Goal: Task Accomplishment & Management: Manage account settings

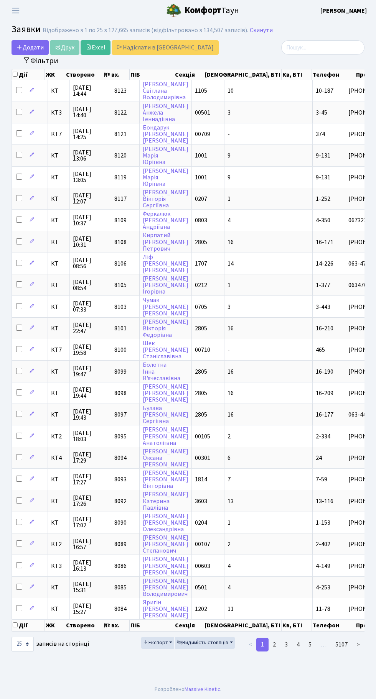
select select "25"
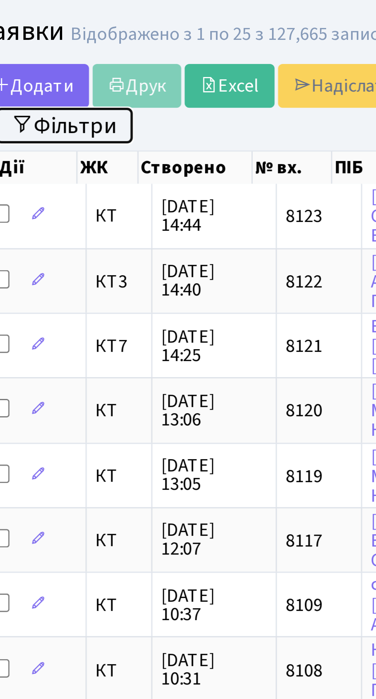
click at [50, 60] on button "Фільтри" at bounding box center [41, 61] width 46 height 12
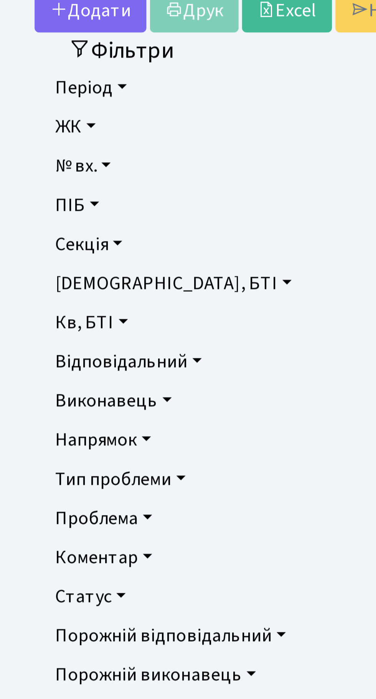
click at [50, 186] on link "Напрямок" at bounding box center [187, 186] width 339 height 13
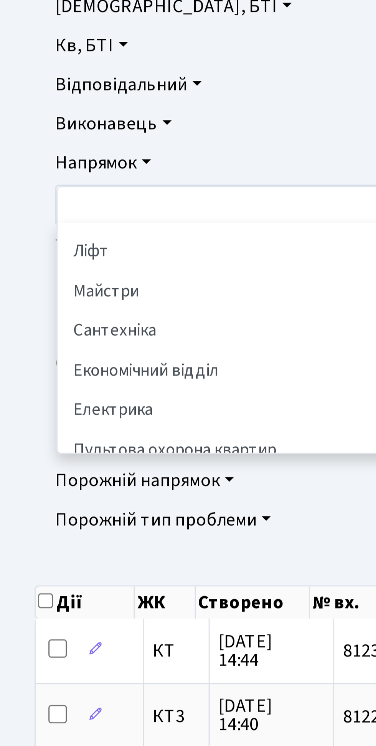
click at [44, 245] on li "Сантехніка" at bounding box center [188, 242] width 336 height 13
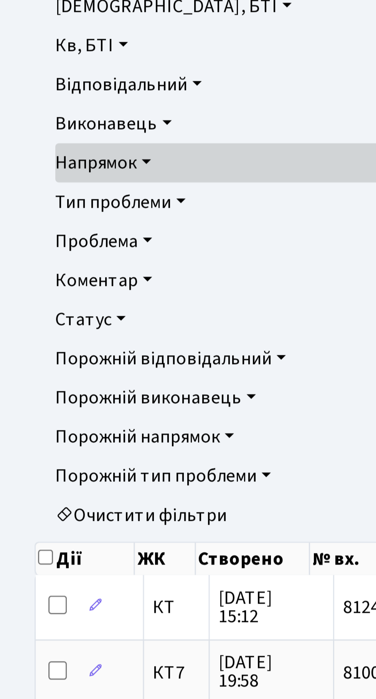
click at [40, 238] on link "Статус" at bounding box center [187, 238] width 339 height 13
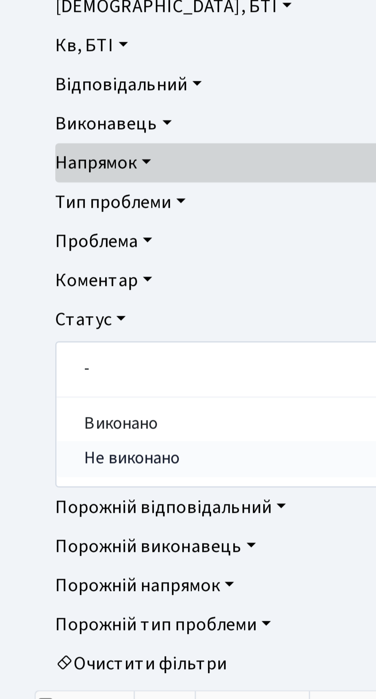
click at [52, 287] on link "Не виконано" at bounding box center [188, 285] width 338 height 12
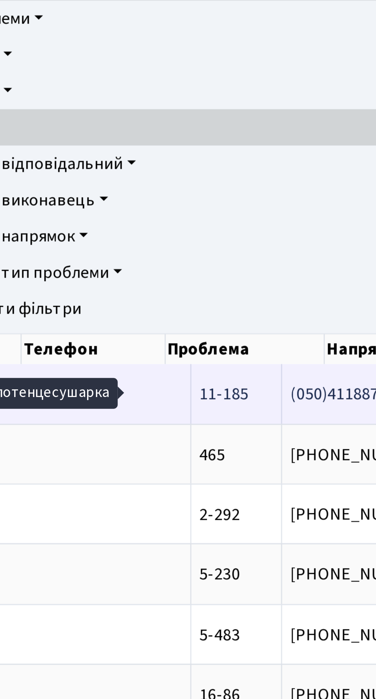
click at [209, 337] on span "холодна полотен[...]" at bounding box center [236, 334] width 55 height 8
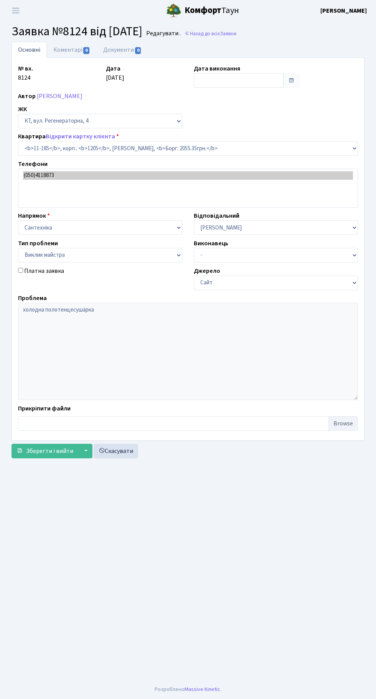
select select "6909"
select select "29"
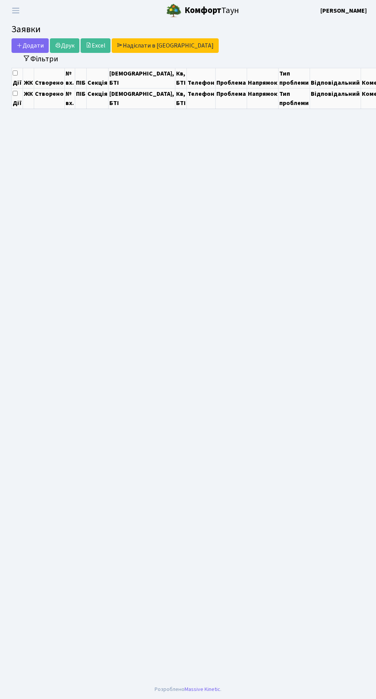
select select "25"
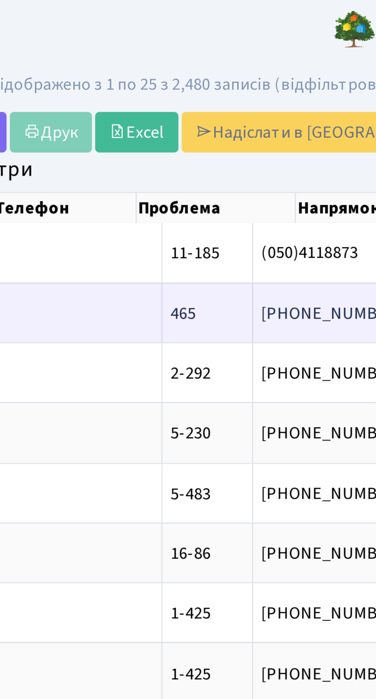
click at [198, 114] on span "повірка лічильн[...]" at bounding box center [223, 112] width 51 height 8
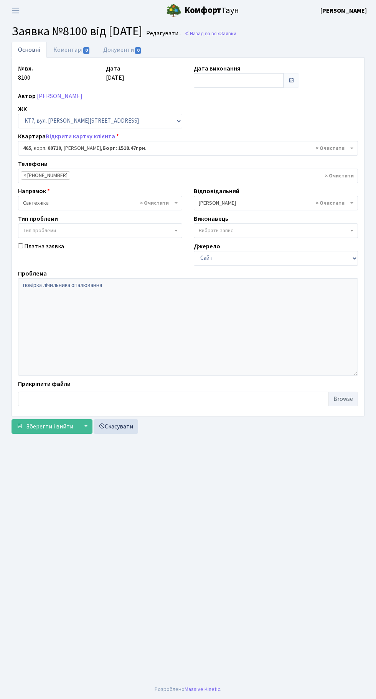
select select "18913"
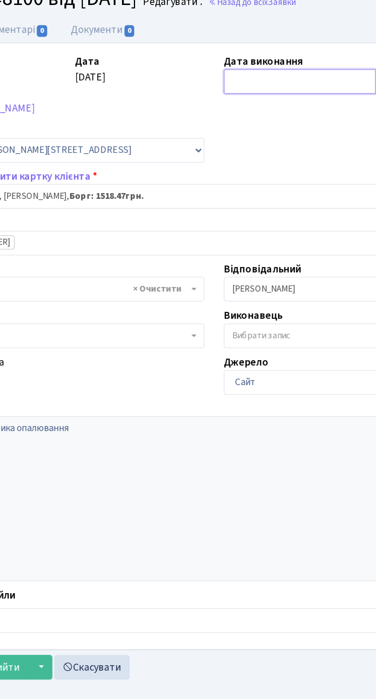
click at [231, 81] on input "text" at bounding box center [239, 80] width 90 height 15
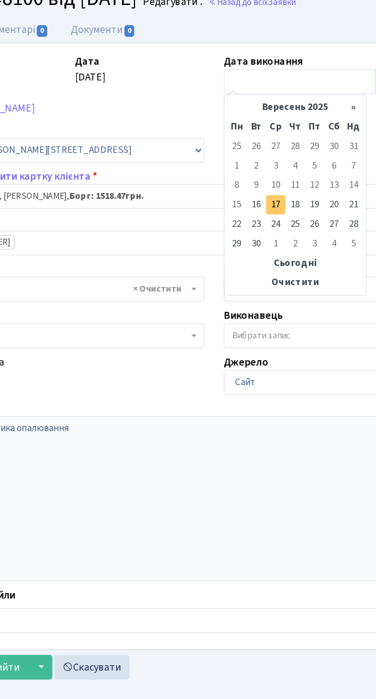
click at [224, 154] on td "17" at bounding box center [225, 154] width 12 height 12
type input "[DATE]"
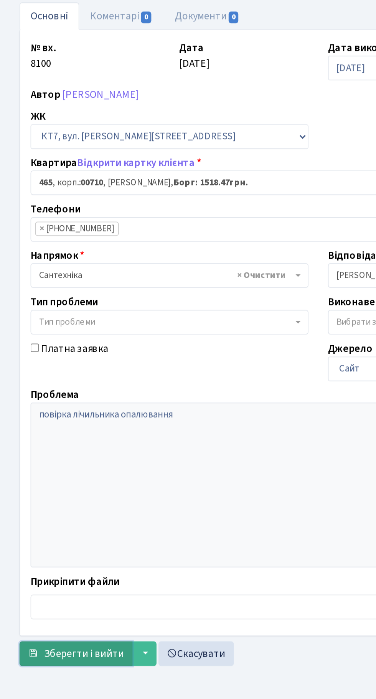
click at [46, 424] on span "Зберегти і вийти" at bounding box center [49, 426] width 47 height 8
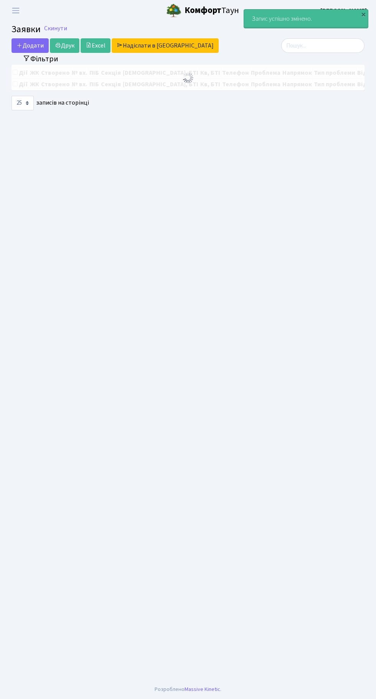
select select "25"
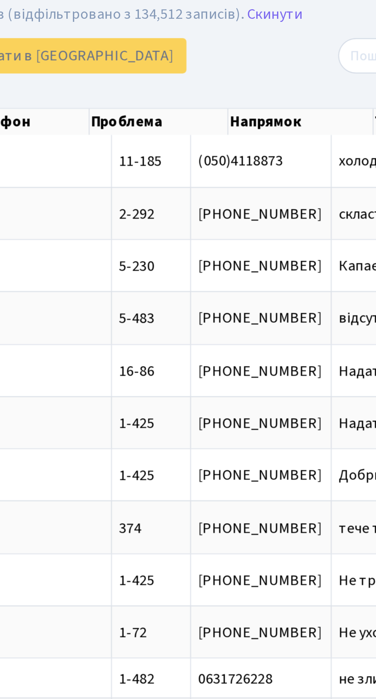
scroll to position [0, 279]
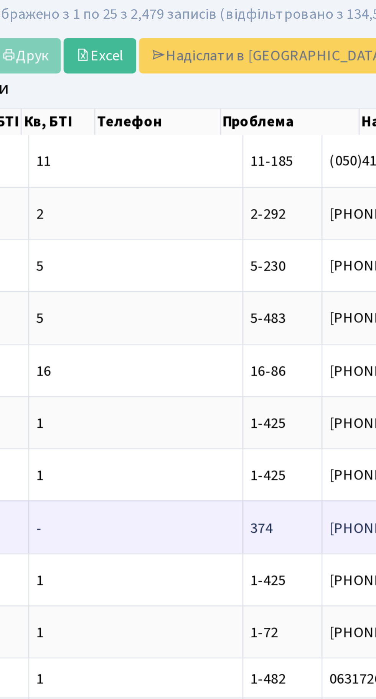
click at [248, 242] on span "тече тах, сильн[...]" at bounding box center [272, 242] width 49 height 8
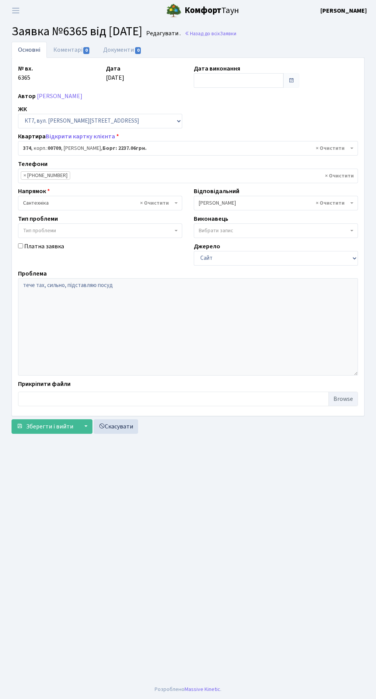
select select "18887"
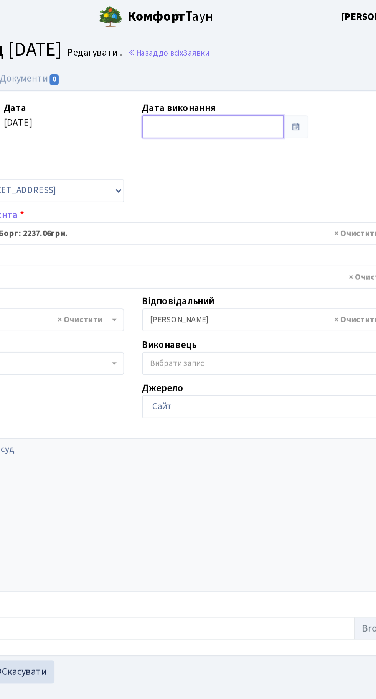
click at [239, 79] on input "text" at bounding box center [239, 80] width 90 height 15
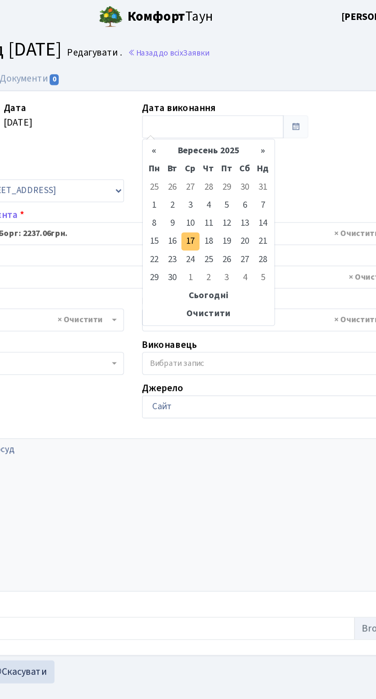
click at [224, 153] on td "17" at bounding box center [225, 154] width 12 height 12
type input "[DATE]"
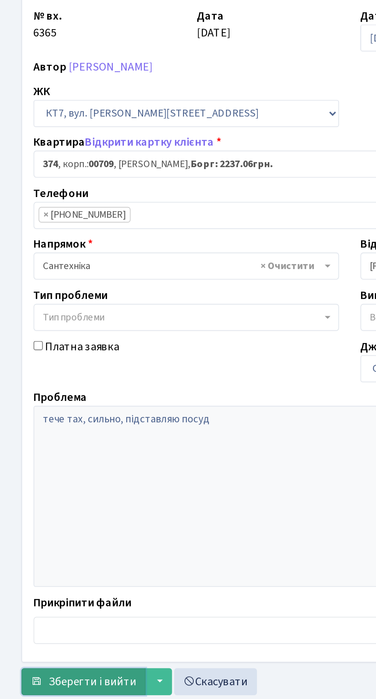
click at [55, 427] on span "Зберегти і вийти" at bounding box center [49, 426] width 47 height 8
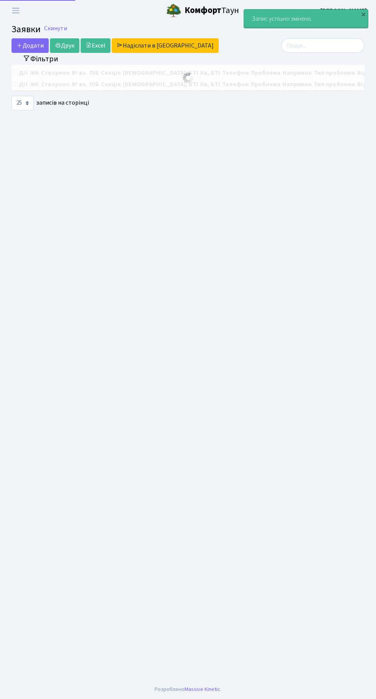
select select "25"
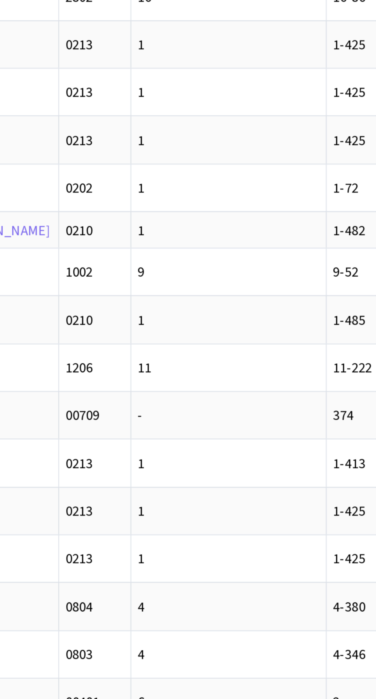
scroll to position [0, 159]
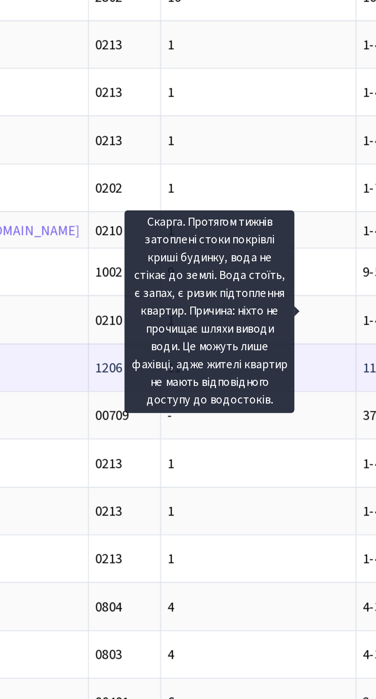
click at [208, 348] on td "11" at bounding box center [252, 344] width 88 height 21
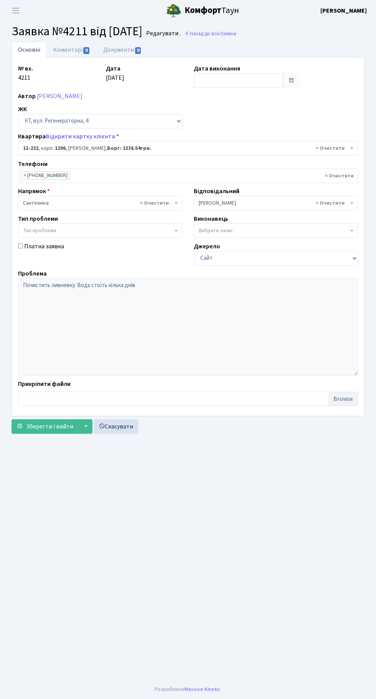
select select "6940"
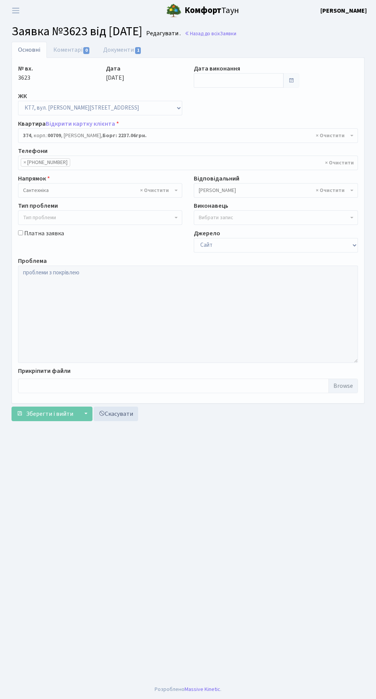
select select "18887"
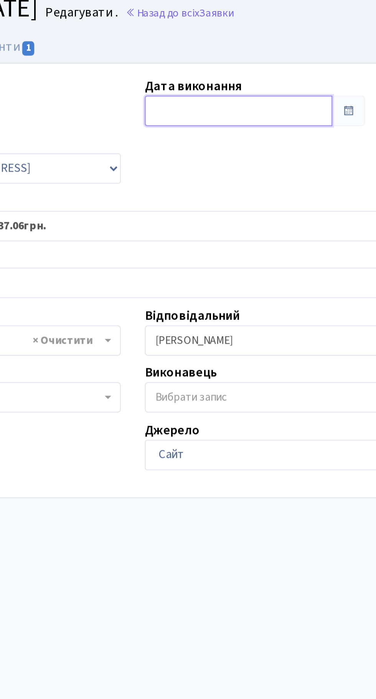
click at [226, 81] on input "text" at bounding box center [239, 80] width 90 height 15
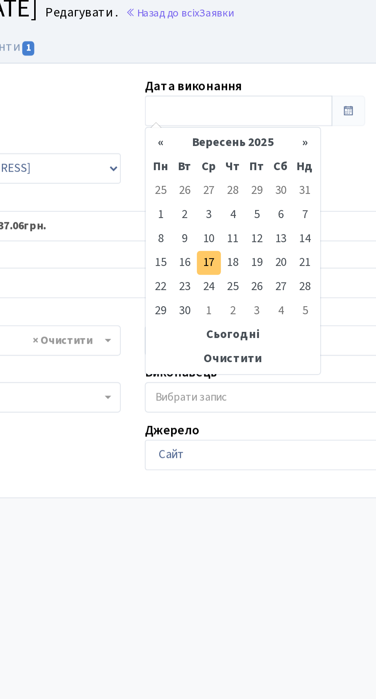
click at [225, 153] on td "17" at bounding box center [225, 154] width 12 height 12
type input "[DATE]"
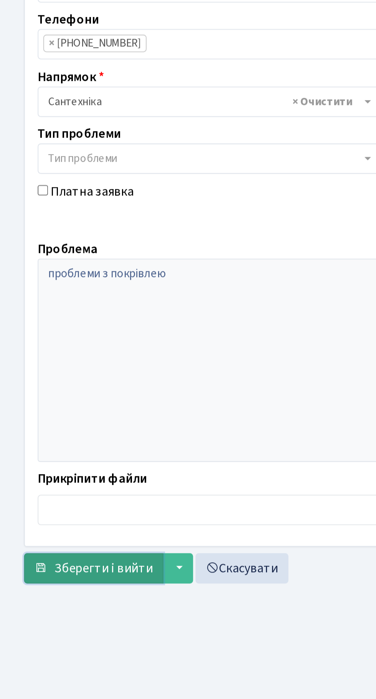
click at [53, 410] on span "Зберегти і вийти" at bounding box center [49, 414] width 47 height 8
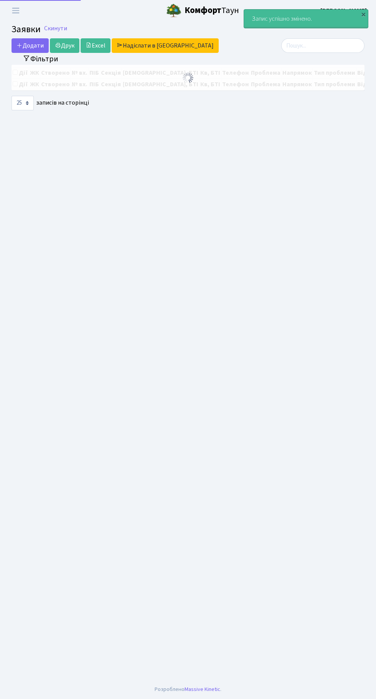
select select "25"
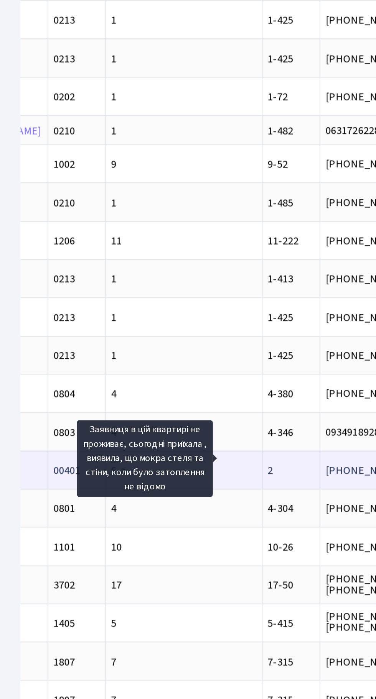
click at [242, 470] on span "Заявниця в цій[...]" at bounding box center [266, 474] width 48 height 8
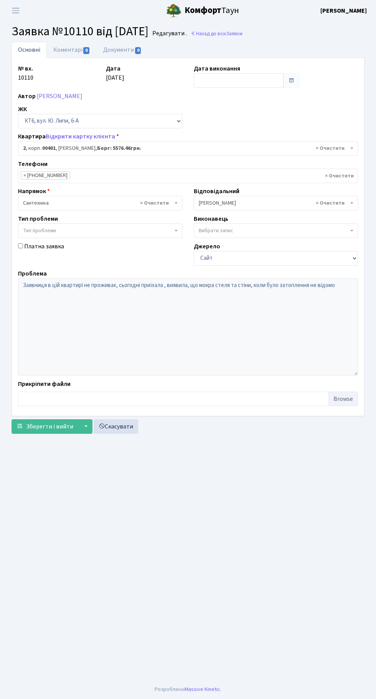
select select "17094"
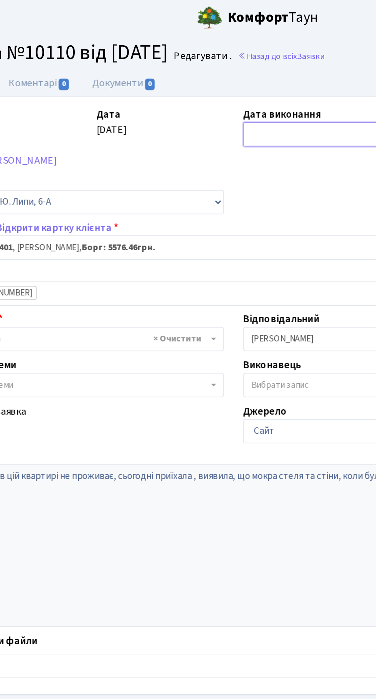
click at [222, 83] on input "text" at bounding box center [239, 80] width 90 height 15
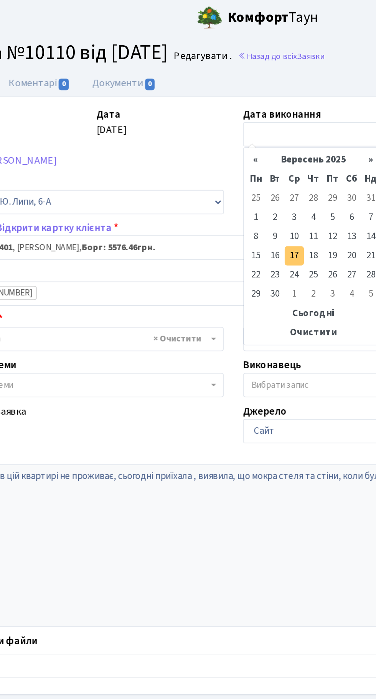
click at [225, 153] on td "17" at bounding box center [225, 154] width 12 height 12
type input "[DATE]"
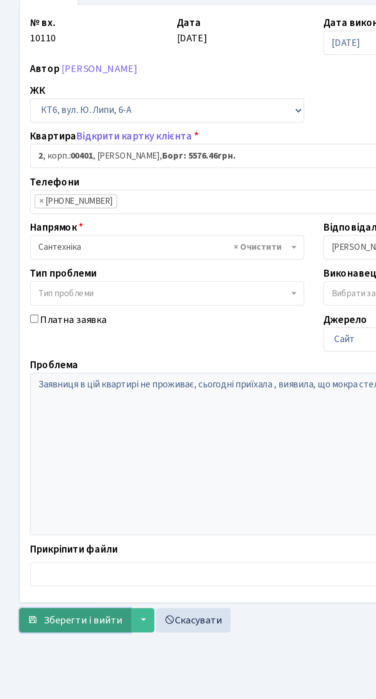
click at [47, 425] on span "Зберегти і вийти" at bounding box center [49, 426] width 47 height 8
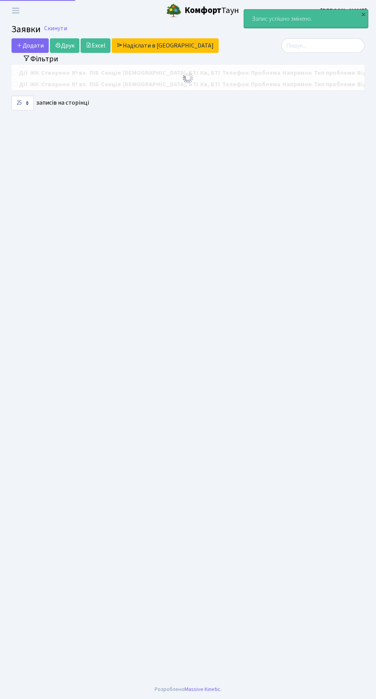
select select "25"
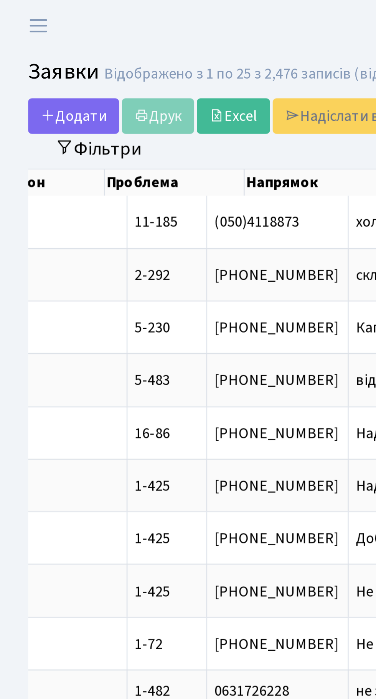
scroll to position [0, 383]
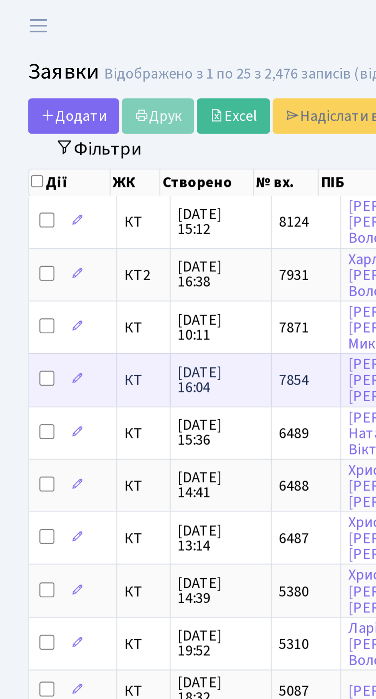
click at [18, 154] on input "checkbox" at bounding box center [19, 155] width 6 height 6
checkbox input "true"
